Goal: Task Accomplishment & Management: Manage account settings

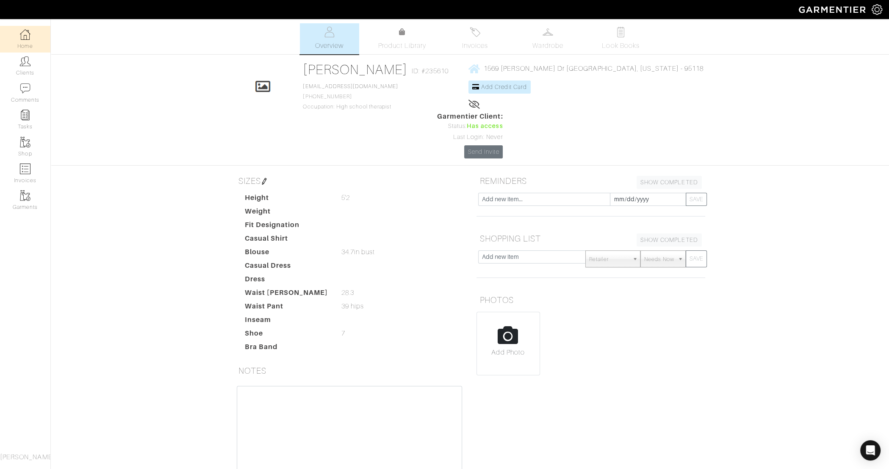
click at [28, 31] on img at bounding box center [25, 34] width 11 height 11
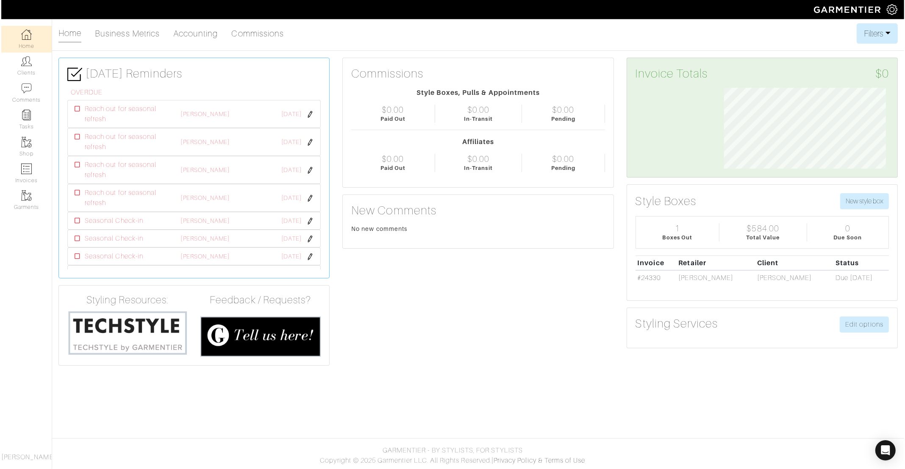
scroll to position [83, 178]
click at [25, 66] on img at bounding box center [25, 61] width 11 height 11
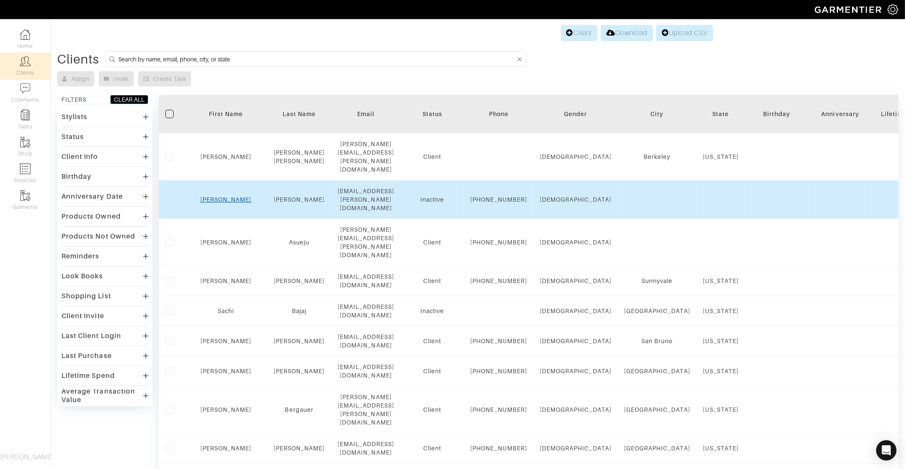
click at [218, 196] on link "[PERSON_NAME]" at bounding box center [225, 199] width 51 height 7
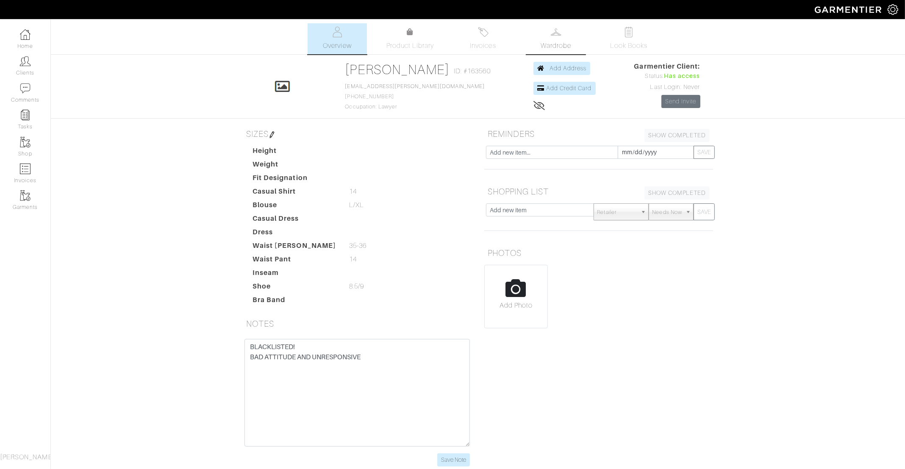
click at [565, 42] on span "Wardrobe" at bounding box center [556, 46] width 31 height 10
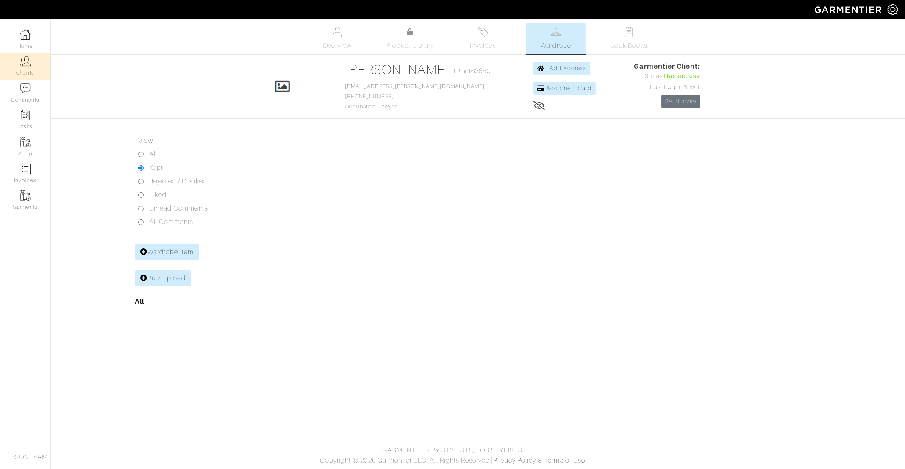
click at [28, 60] on img at bounding box center [25, 61] width 11 height 11
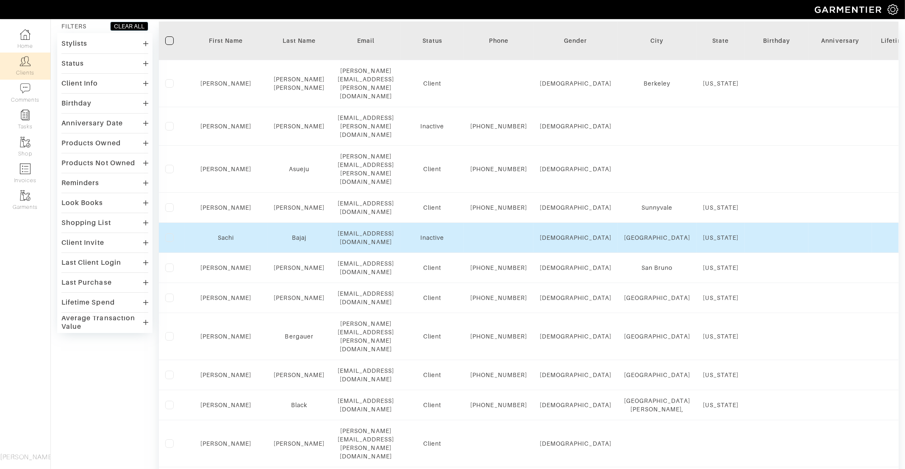
scroll to position [96, 0]
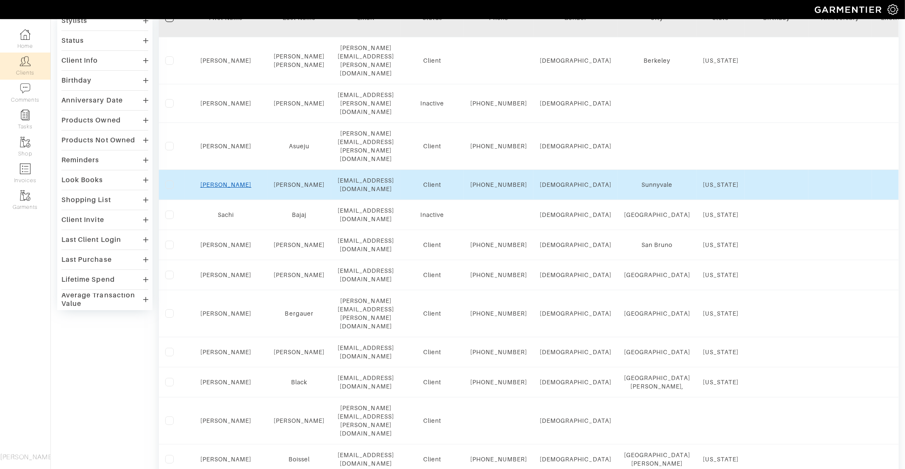
click at [219, 181] on link "[PERSON_NAME]" at bounding box center [225, 184] width 51 height 7
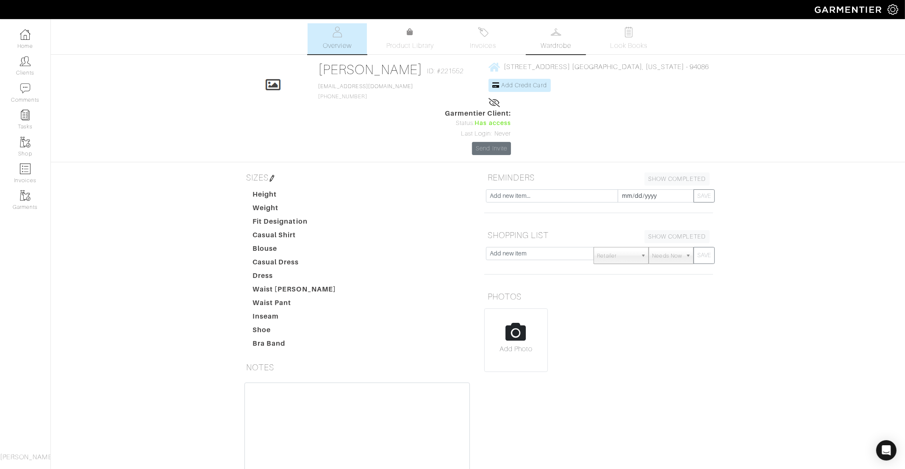
click at [561, 41] on span "Wardrobe" at bounding box center [556, 46] width 31 height 10
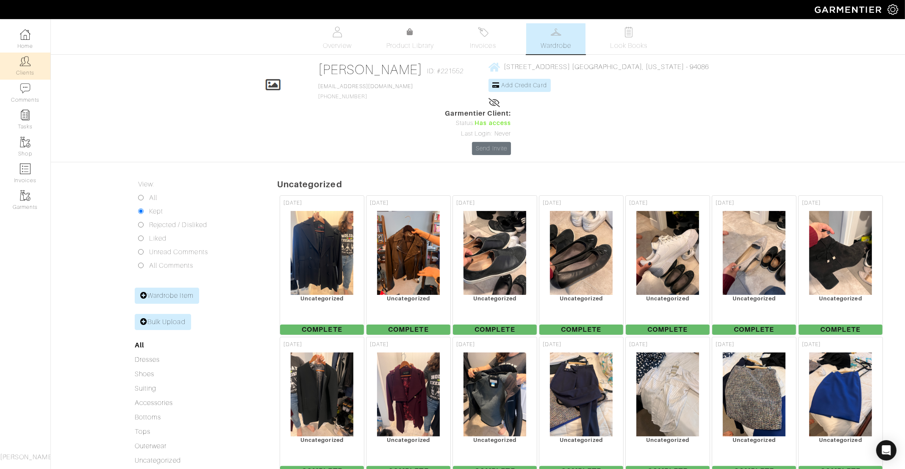
click at [31, 72] on link "Clients" at bounding box center [25, 66] width 50 height 27
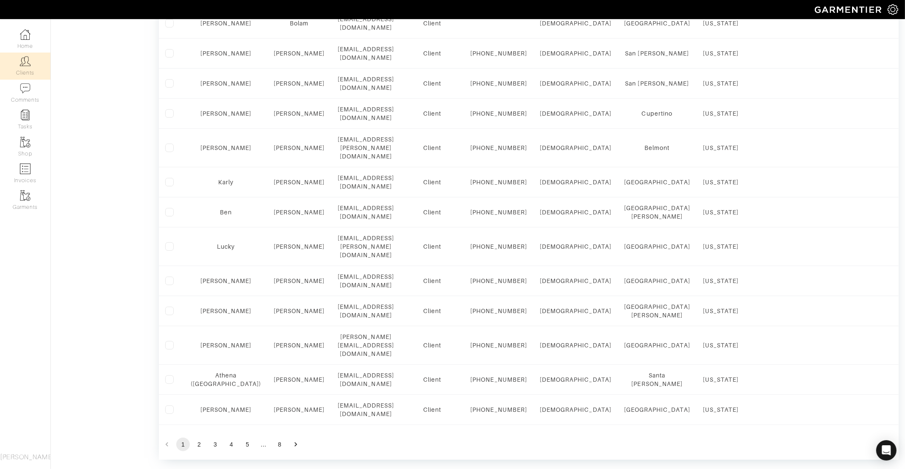
scroll to position [577, 0]
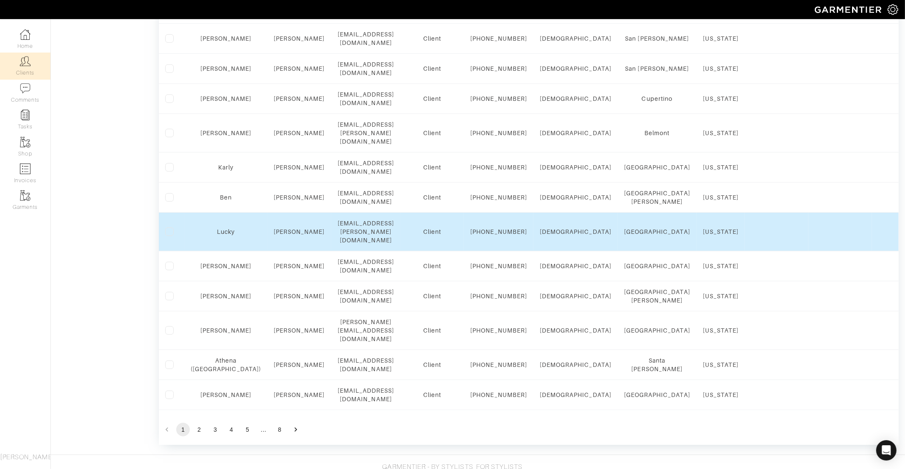
click at [217, 236] on div "Lucky" at bounding box center [226, 232] width 70 height 8
click at [217, 235] on link "Lucky" at bounding box center [226, 231] width 18 height 7
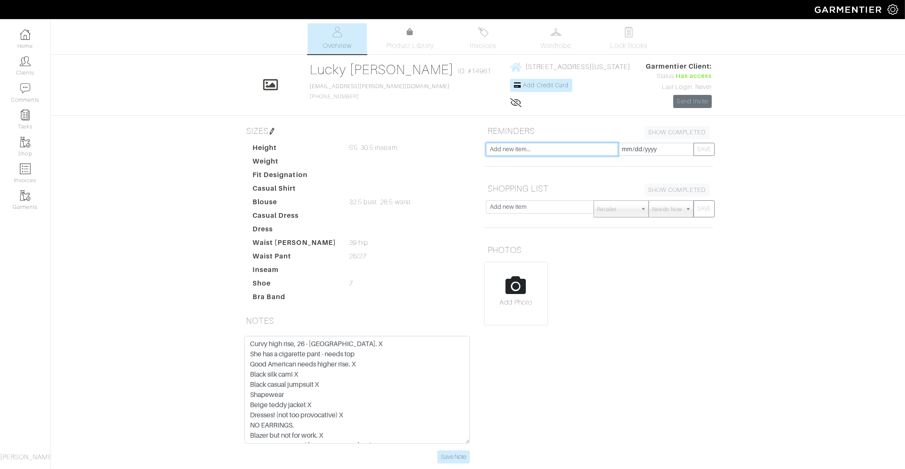
click at [517, 145] on input "text" at bounding box center [552, 149] width 132 height 13
type input "Seasonal Check-in"
click at [642, 149] on input "[DATE]" at bounding box center [656, 149] width 76 height 13
click at [697, 57] on th "»" at bounding box center [697, 56] width 10 height 11
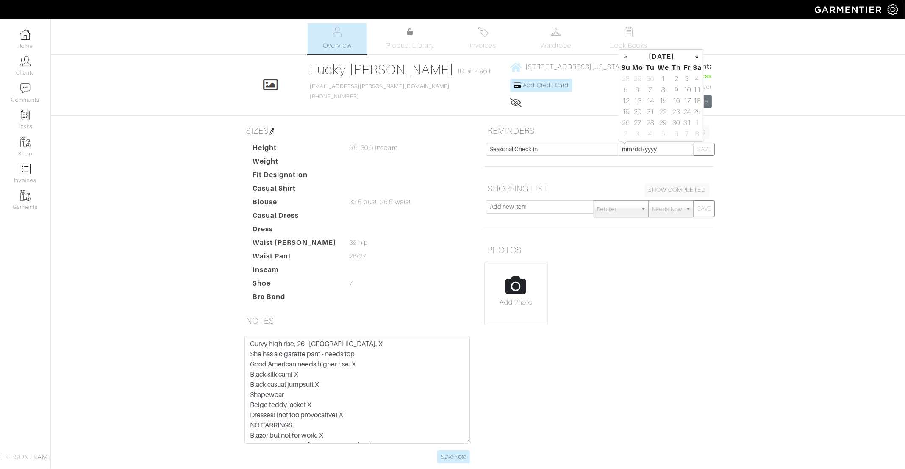
click at [697, 57] on th "»" at bounding box center [697, 56] width 10 height 11
click at [642, 101] on td "10" at bounding box center [638, 100] width 14 height 11
type input "[DATE]"
click at [705, 149] on button "SAVE" at bounding box center [704, 149] width 21 height 13
type input "[DATE]"
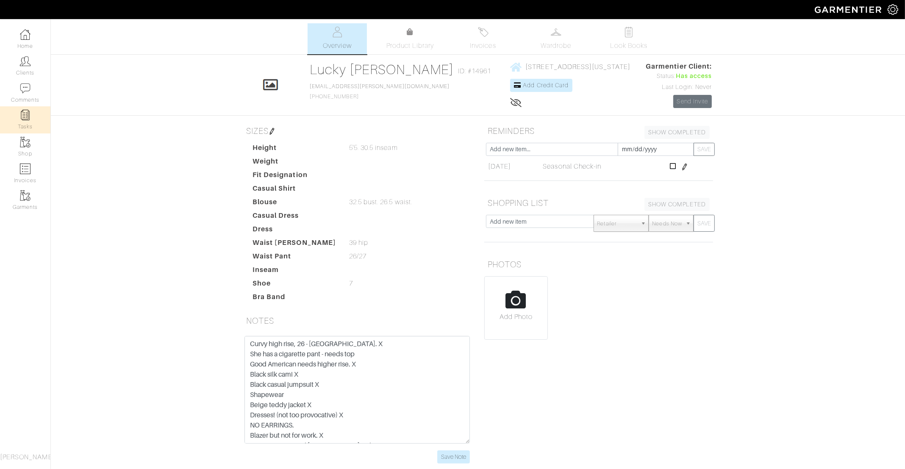
click at [22, 120] on img at bounding box center [25, 115] width 11 height 11
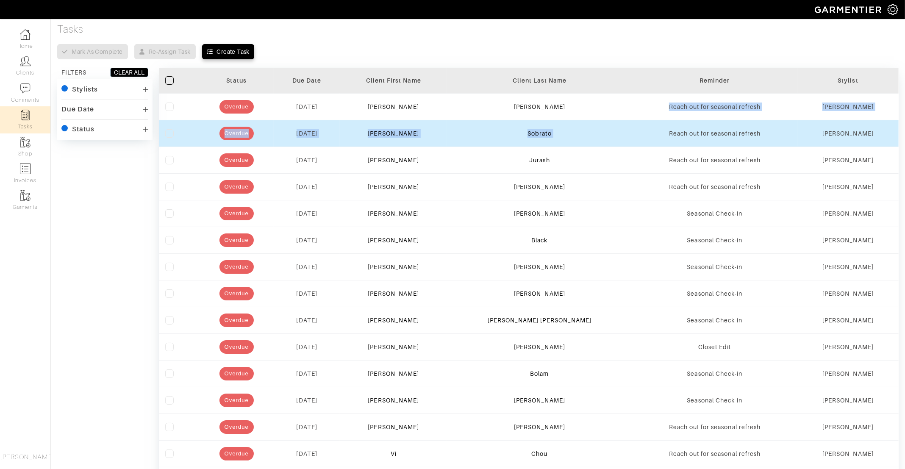
drag, startPoint x: 653, startPoint y: 107, endPoint x: 745, endPoint y: 121, distance: 92.6
click at [746, 122] on tbody "Overdue [DATE] [PERSON_NAME] Reach out for seasonal refresh [PERSON_NAME] Overd…" at bounding box center [529, 426] width 740 height 667
click at [661, 134] on div "Reach out for seasonal refresh" at bounding box center [715, 133] width 153 height 8
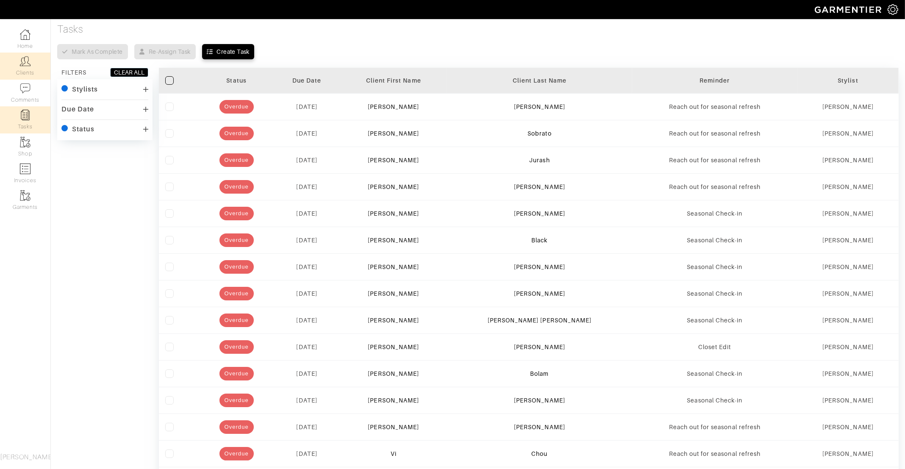
click at [26, 73] on link "Clients" at bounding box center [25, 66] width 50 height 27
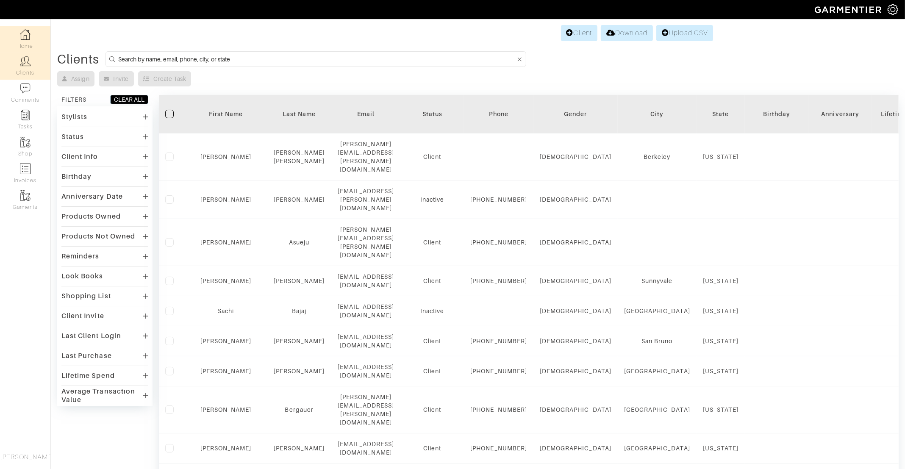
click at [20, 47] on link "Home" at bounding box center [25, 39] width 50 height 27
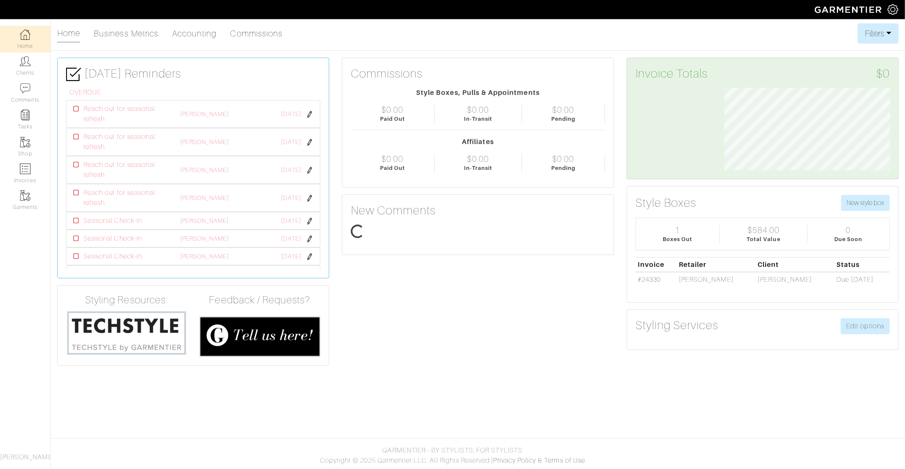
scroll to position [83, 178]
